Goal: Task Accomplishment & Management: Complete application form

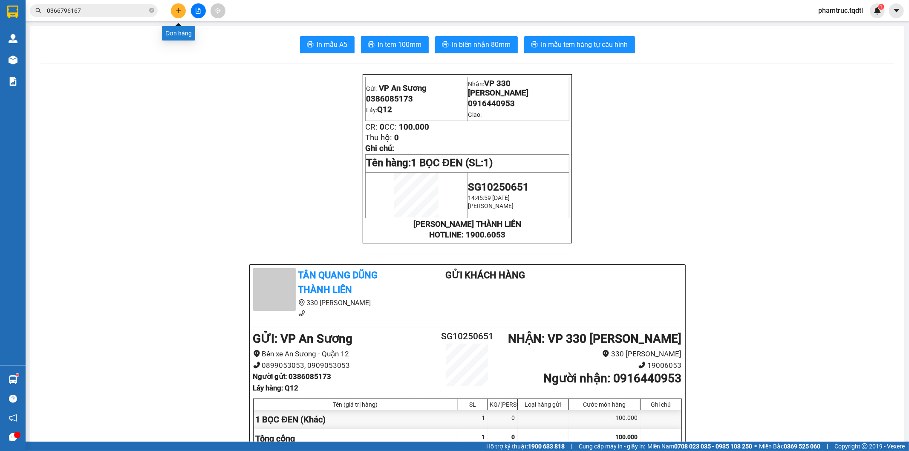
click at [177, 9] on icon "plus" at bounding box center [179, 11] width 6 height 6
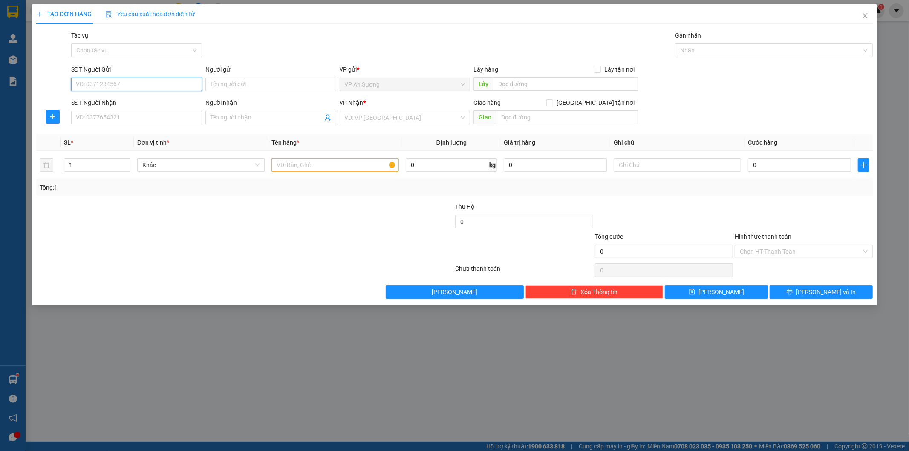
click at [155, 79] on input "SĐT Người Gửi" at bounding box center [136, 85] width 131 height 14
type input "0976032704"
click at [166, 116] on input "SĐT Người Nhận" at bounding box center [136, 118] width 131 height 14
drag, startPoint x: 113, startPoint y: 85, endPoint x: 75, endPoint y: 88, distance: 38.9
click at [75, 88] on input "0976032704" at bounding box center [136, 85] width 131 height 14
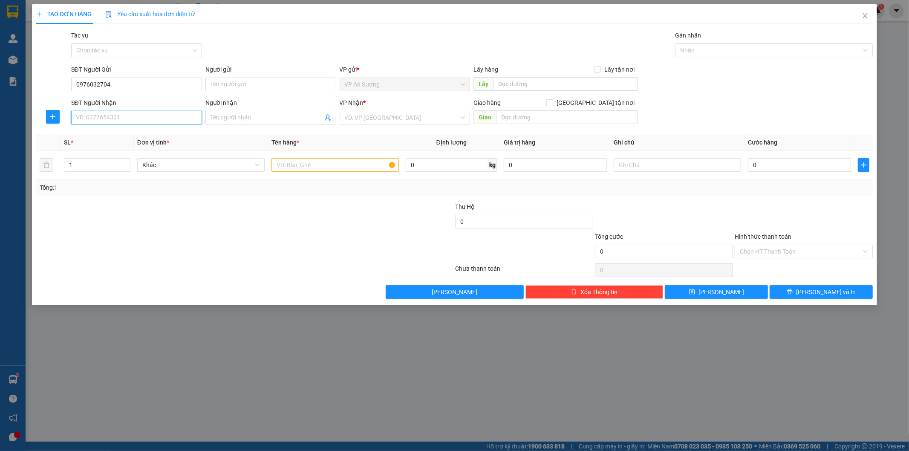
click at [111, 112] on input "SĐT Người Nhận" at bounding box center [136, 118] width 131 height 14
click at [112, 113] on input "SĐT Người Nhận" at bounding box center [136, 118] width 131 height 14
paste input "0976032704"
type input "0976032704"
drag, startPoint x: 139, startPoint y: 87, endPoint x: 38, endPoint y: 82, distance: 102.0
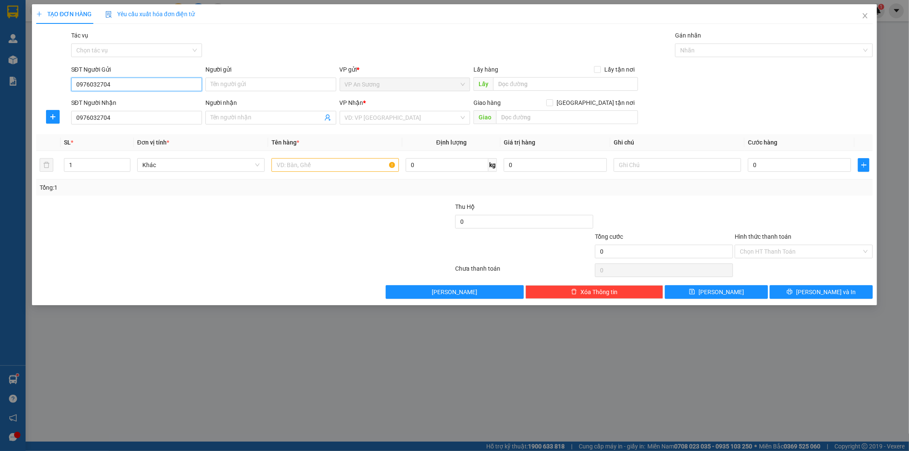
click at [38, 82] on div "SĐT Người Gửi 0976032704 0976032704 Người gửi Tên người gửi VP gửi * VP An Sươn…" at bounding box center [454, 80] width 839 height 30
click at [128, 111] on input "0976032704" at bounding box center [136, 118] width 131 height 14
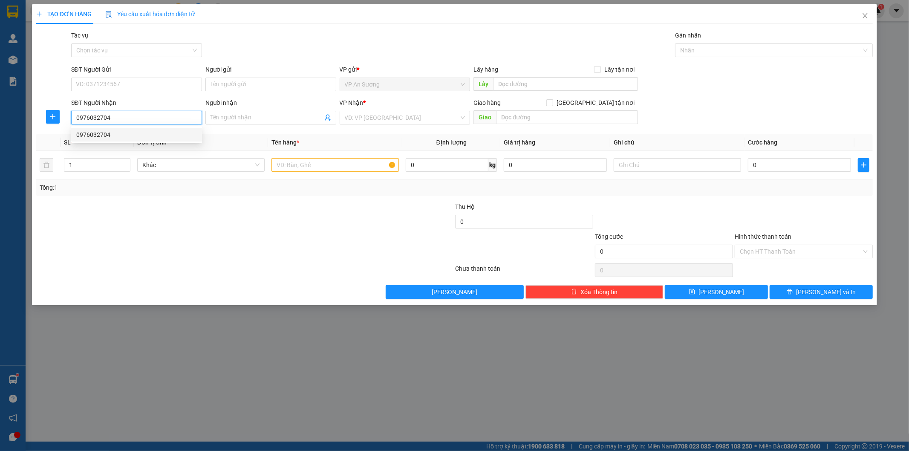
click at [106, 135] on div "0976032704" at bounding box center [136, 134] width 121 height 9
type input "CÂY XĂNG HẢI THIỆN [GEOGRAPHIC_DATA]"
type input "100.000"
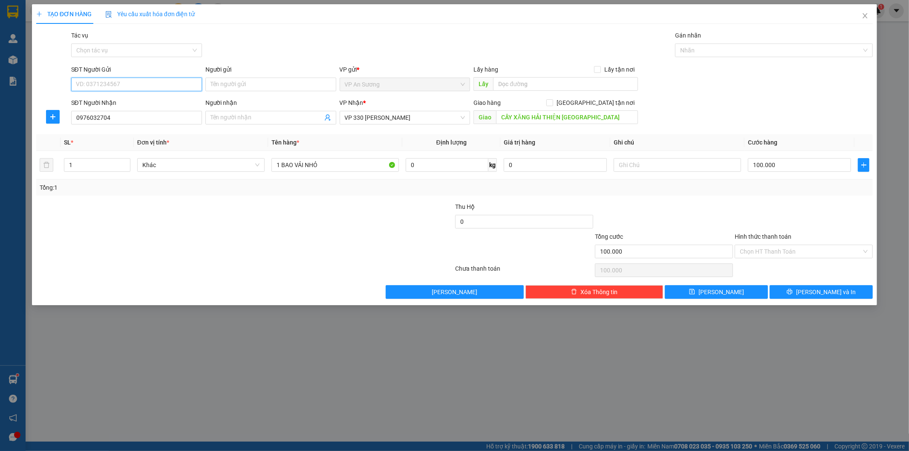
click at [140, 82] on input "SĐT Người Gửi" at bounding box center [136, 85] width 131 height 14
type input "0907182125"
click at [836, 285] on button "[PERSON_NAME] và In" at bounding box center [821, 292] width 103 height 14
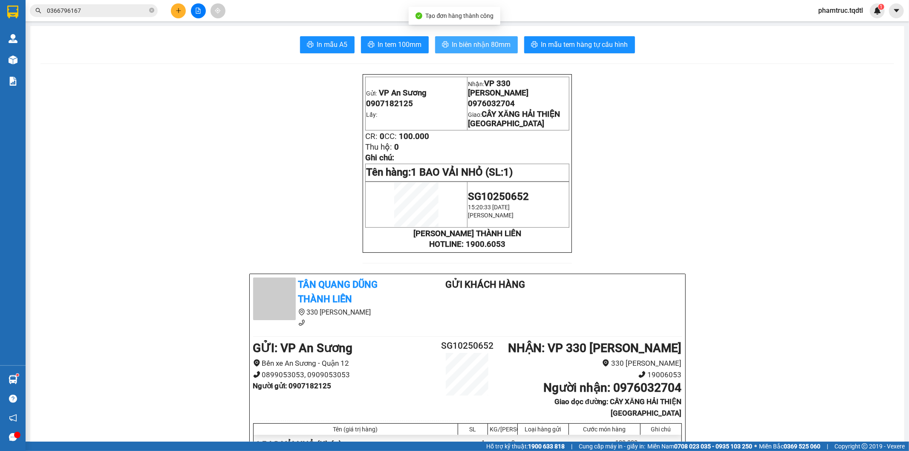
click at [479, 49] on span "In biên nhận 80mm" at bounding box center [481, 44] width 59 height 11
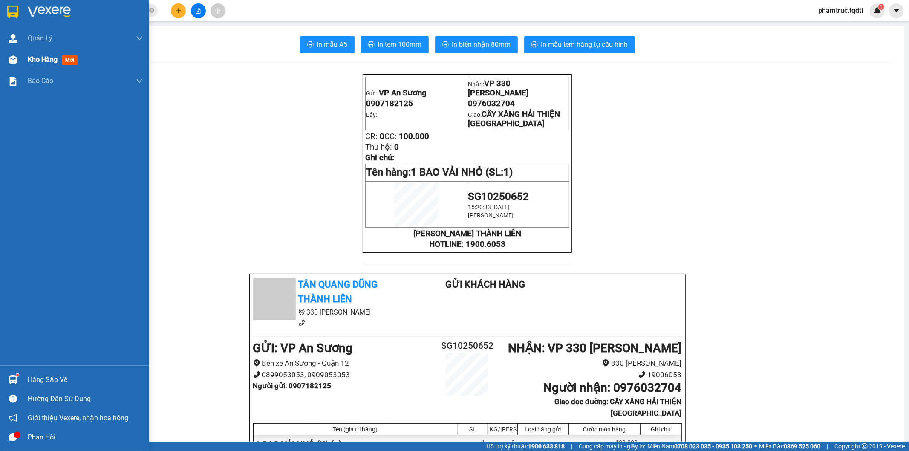
click at [60, 57] on div "Kho hàng mới" at bounding box center [54, 59] width 53 height 11
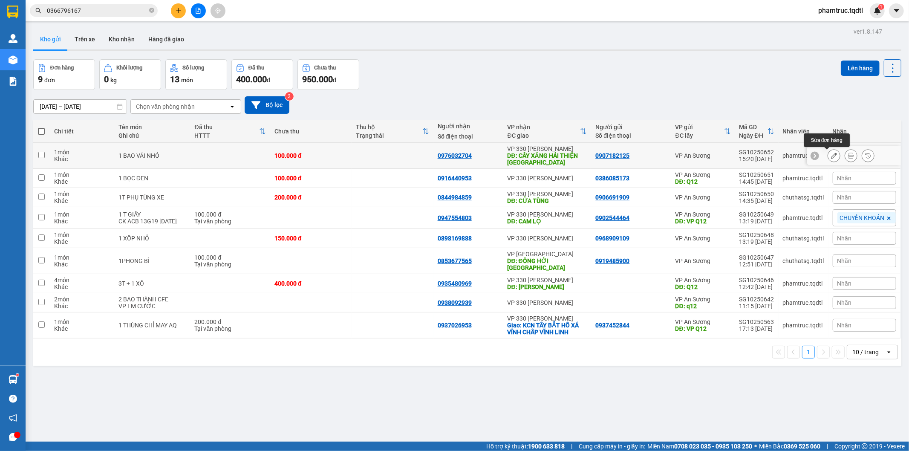
click at [831, 154] on icon at bounding box center [834, 156] width 6 height 6
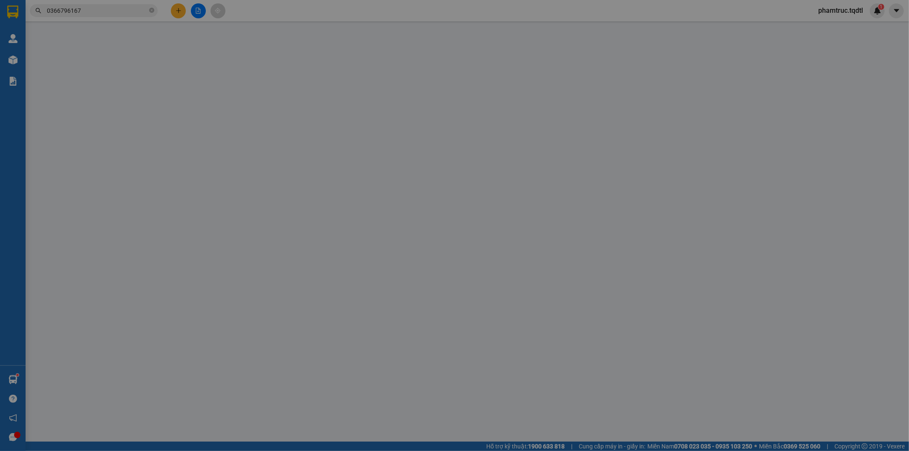
type input "0907182125"
type input "0976032704"
type input "CÂY XĂNG HẢI THIỆN [GEOGRAPHIC_DATA]"
type input "100.000"
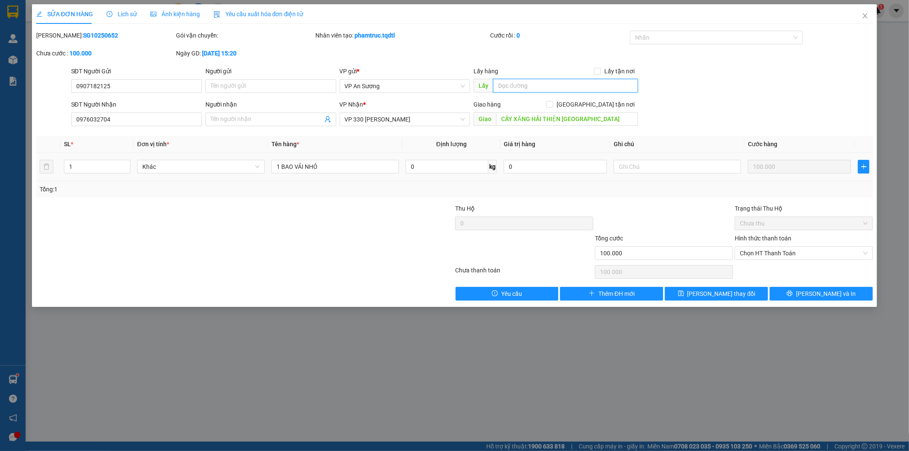
click at [549, 81] on input "text" at bounding box center [565, 86] width 145 height 14
type input "Q12"
click at [832, 297] on span "[PERSON_NAME] và In" at bounding box center [826, 293] width 60 height 9
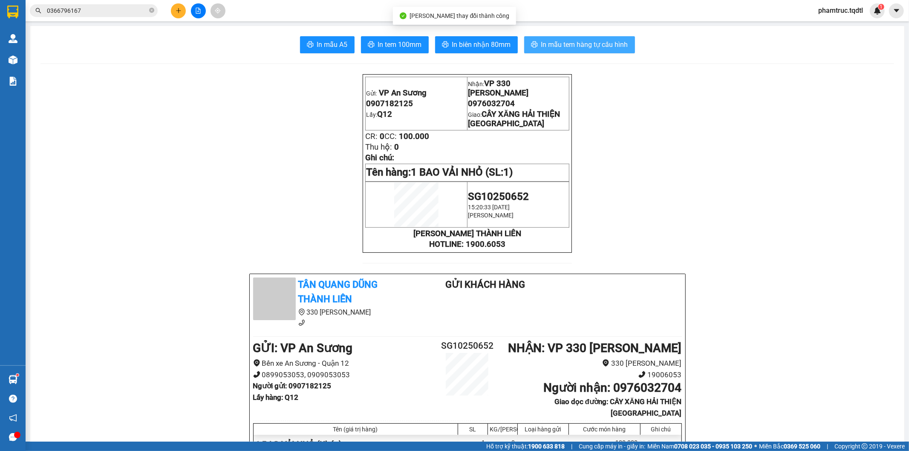
drag, startPoint x: 622, startPoint y: 43, endPoint x: 615, endPoint y: 38, distance: 8.5
click at [620, 43] on span "In mẫu tem hàng tự cấu hình" at bounding box center [584, 44] width 87 height 11
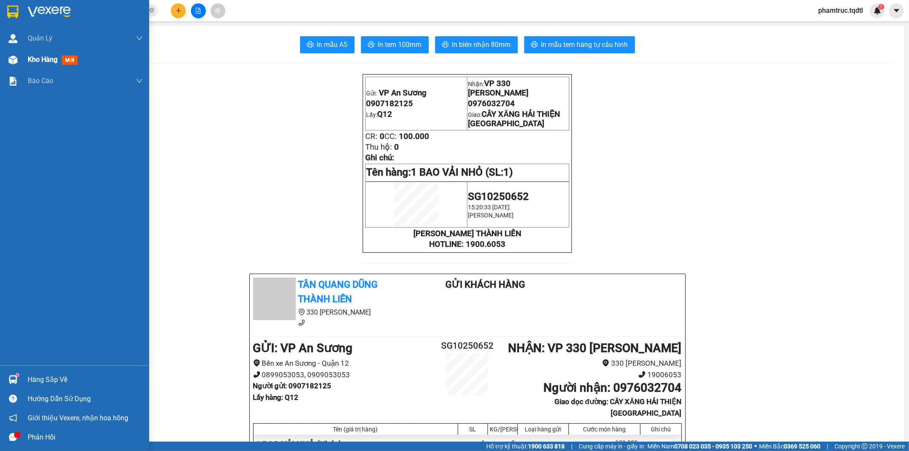
click at [25, 65] on div "Kho hàng mới" at bounding box center [74, 59] width 149 height 21
